Goal: Task Accomplishment & Management: Complete application form

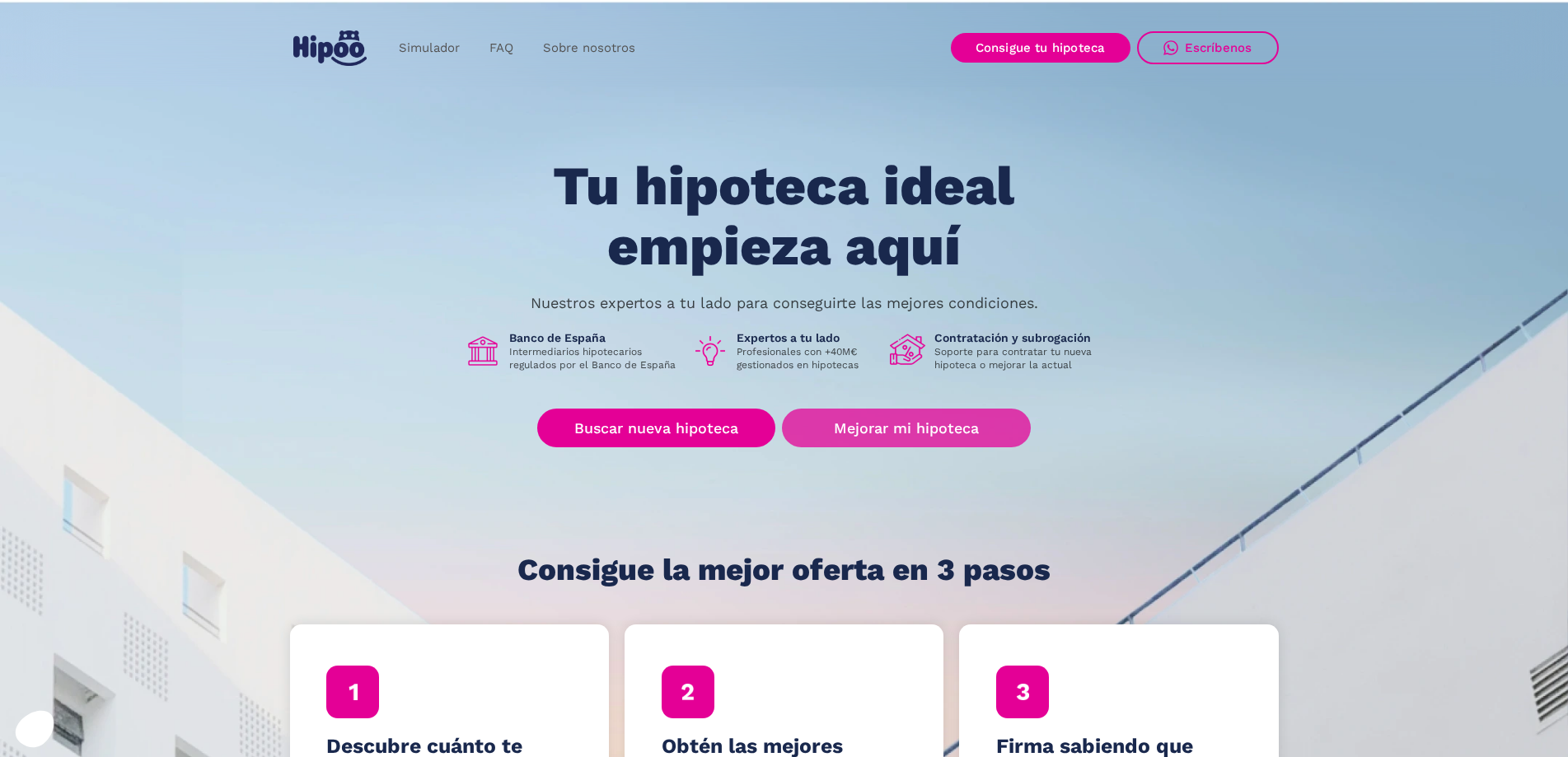
click at [877, 425] on link "Mejorar mi hipoteca" at bounding box center [906, 428] width 248 height 39
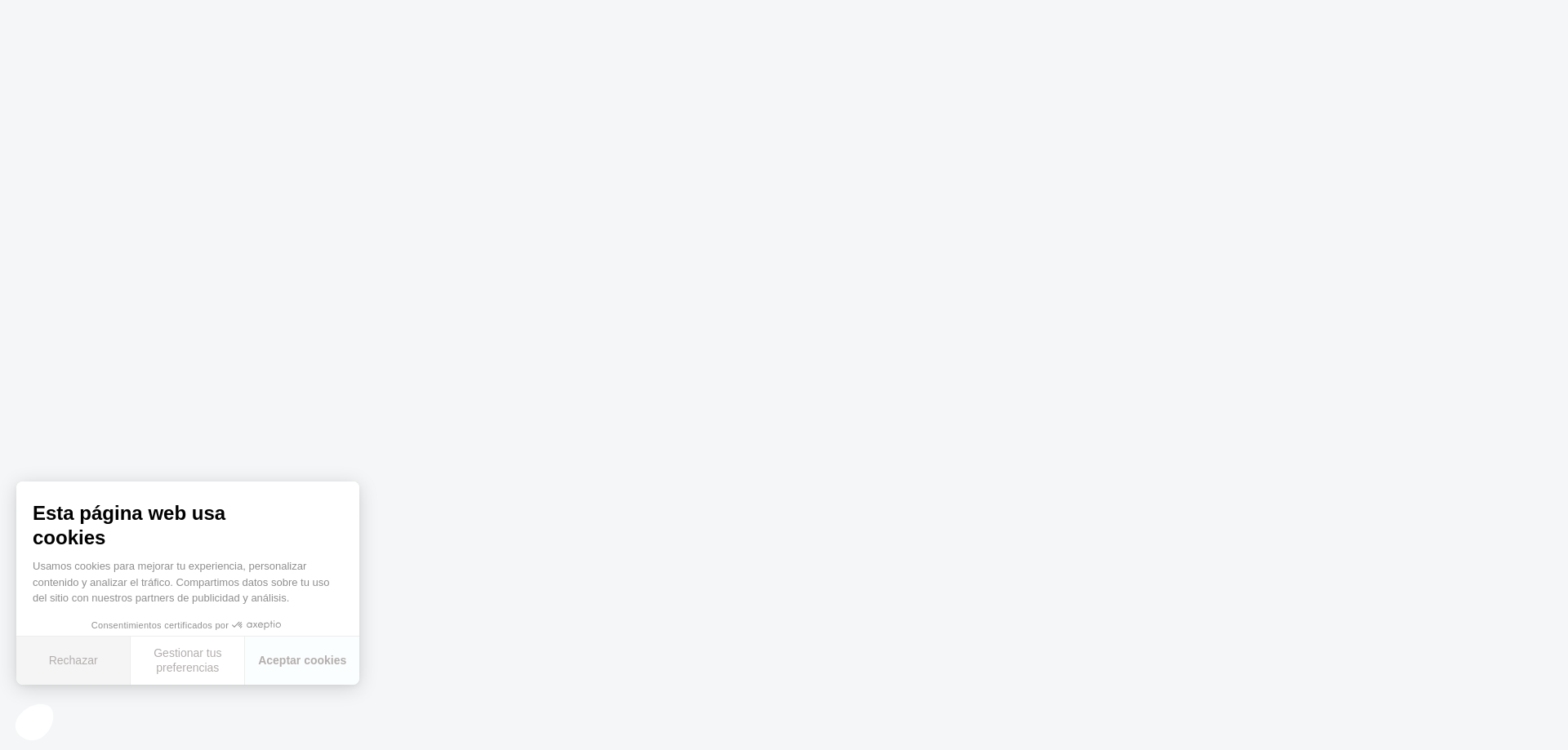
click at [67, 668] on button "Rechazar" at bounding box center [73, 661] width 114 height 49
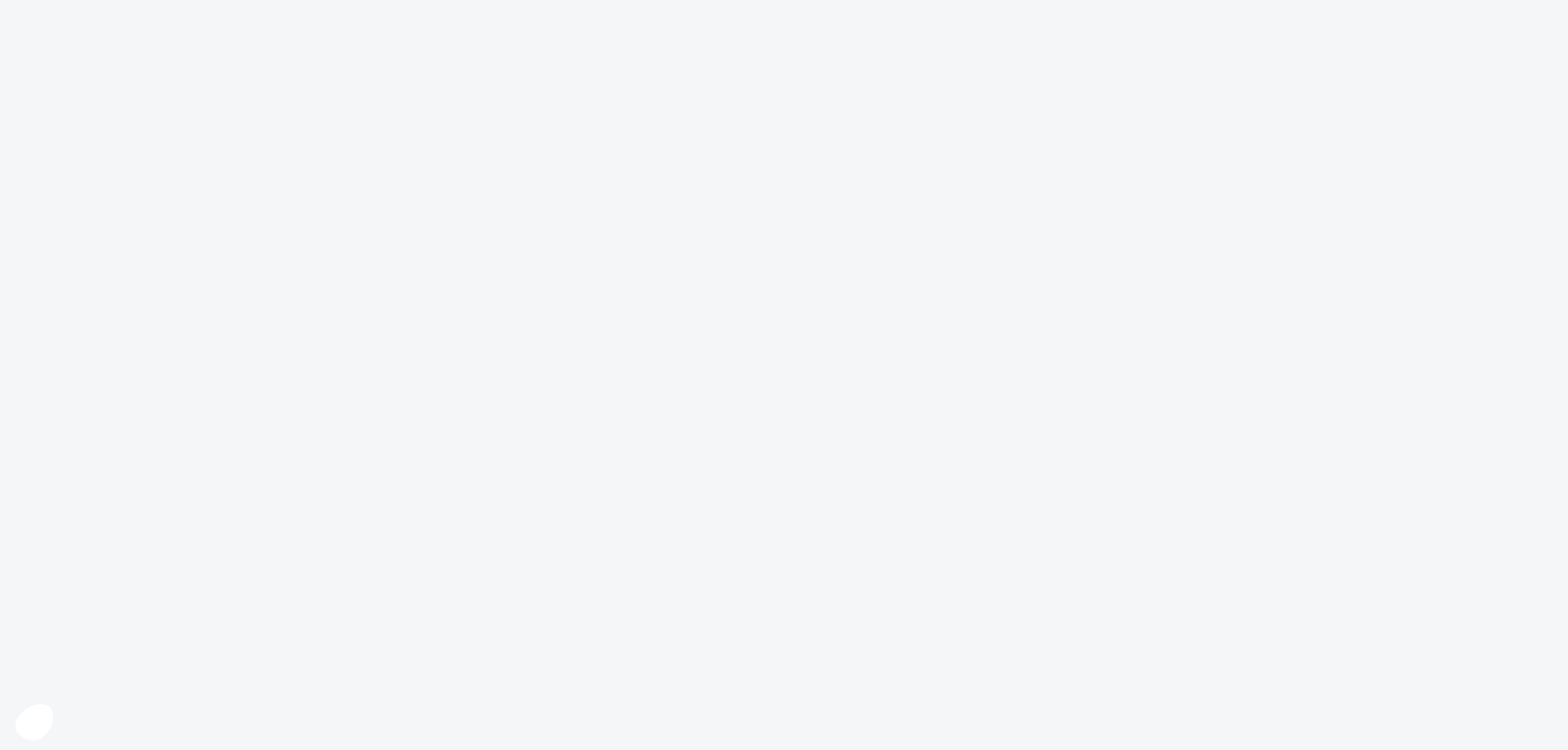
click at [658, 455] on body at bounding box center [784, 375] width 1568 height 750
